Goal: Task Accomplishment & Management: Manage account settings

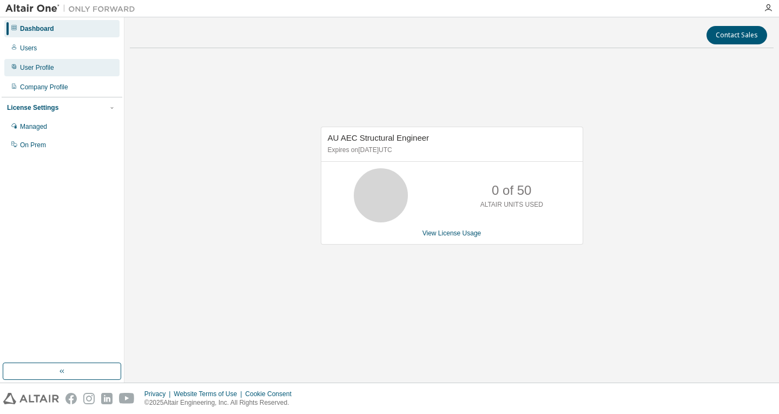
click at [47, 67] on div "User Profile" at bounding box center [37, 67] width 34 height 9
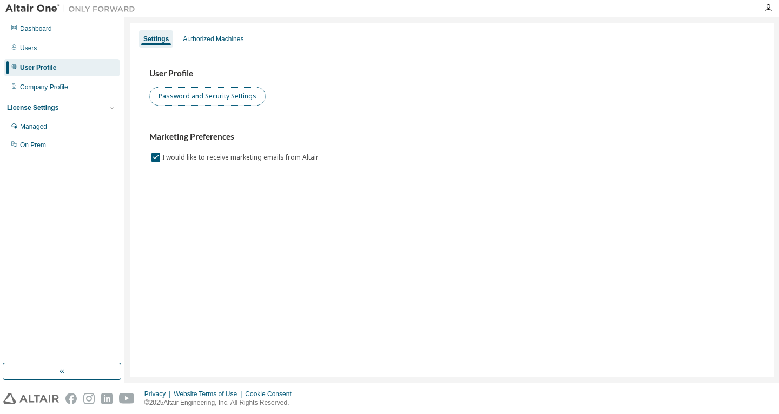
click at [217, 91] on button "Password and Security Settings" at bounding box center [207, 96] width 116 height 18
